Goal: Navigation & Orientation: Find specific page/section

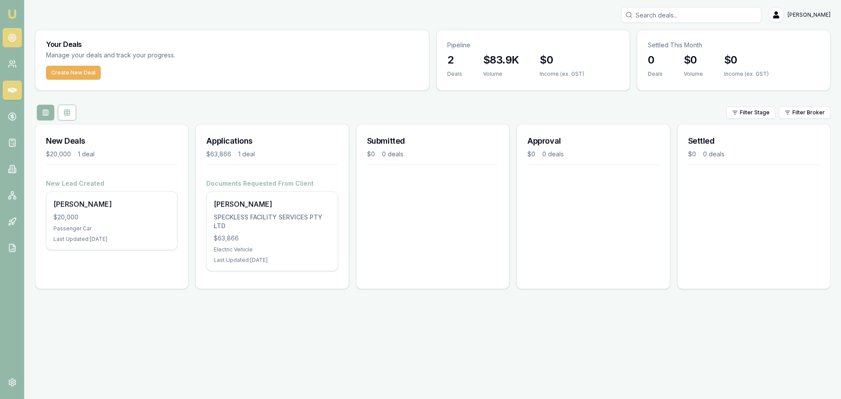
click at [13, 39] on icon at bounding box center [12, 37] width 9 height 9
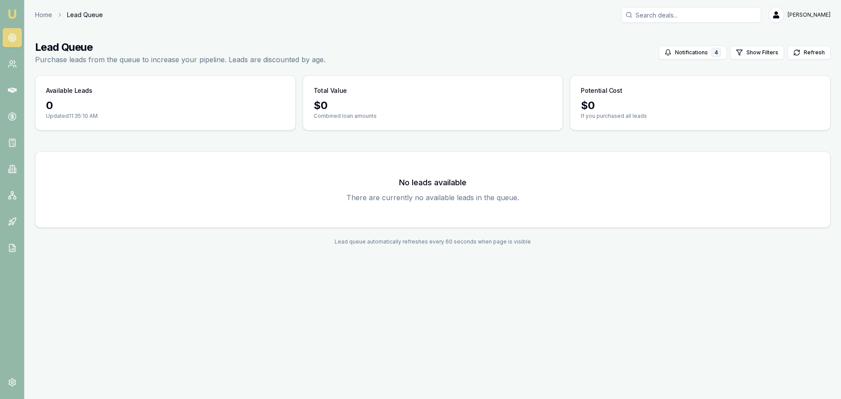
click at [15, 31] on link at bounding box center [12, 37] width 19 height 19
